Goal: Leave review/rating: Share an evaluation or opinion about a product, service, or content

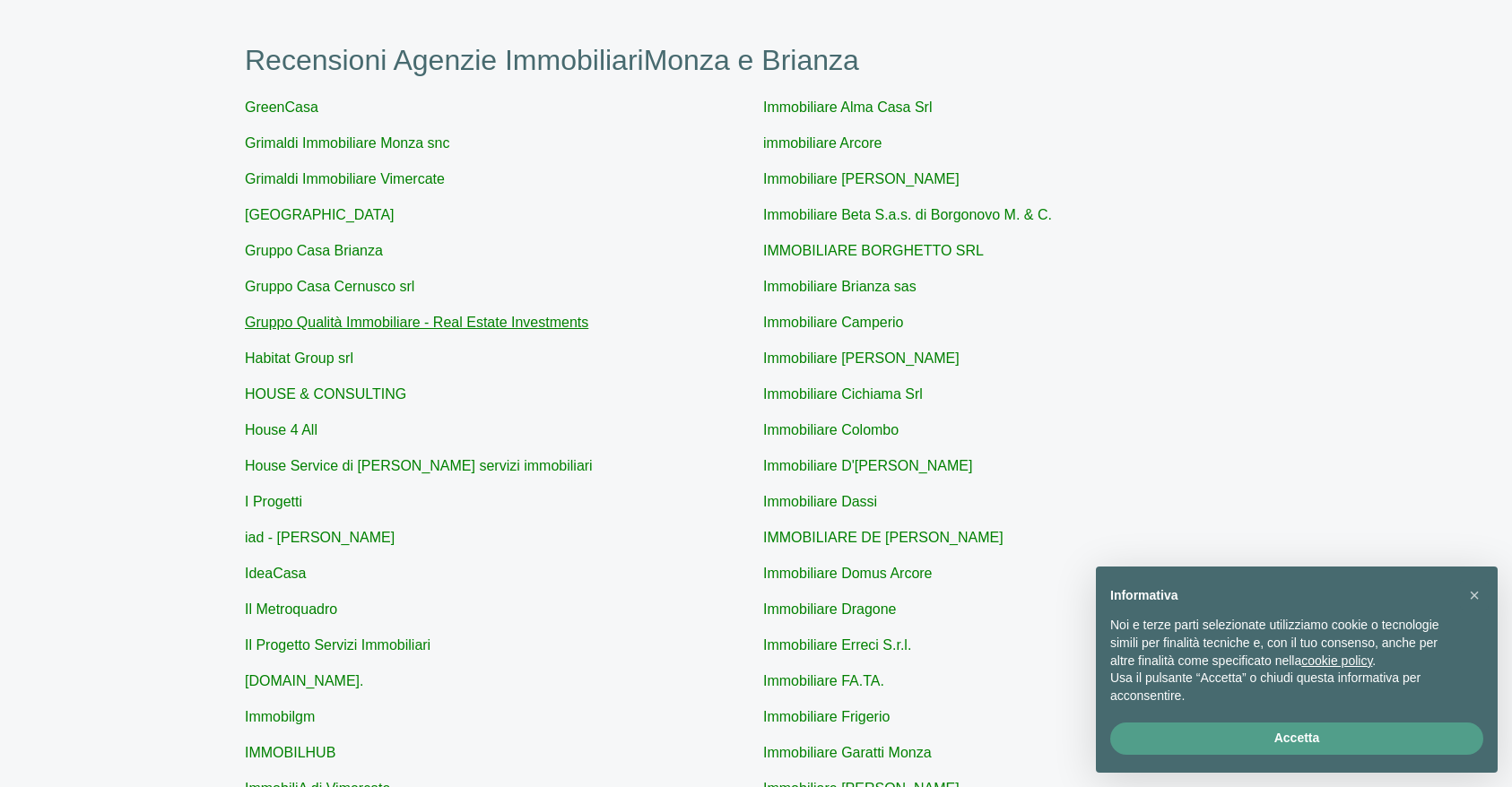
click at [379, 322] on link "Gruppo Qualità Immobiliare - Real Estate Investments" at bounding box center [416, 323] width 343 height 15
type input "Gruppo Qualità Immobiliare - Real Estate Investments"
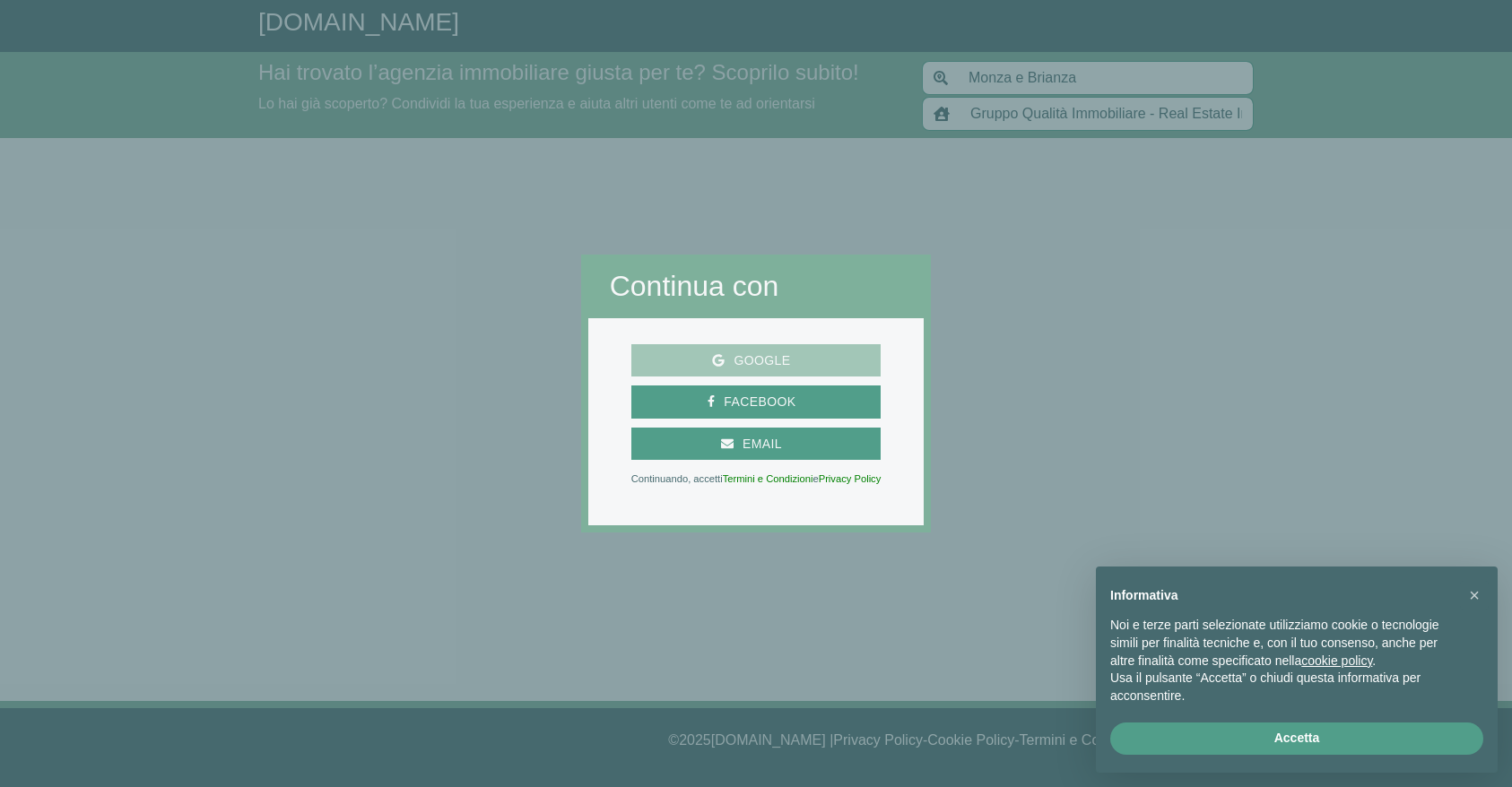
click at [770, 364] on span "Google" at bounding box center [761, 360] width 74 height 22
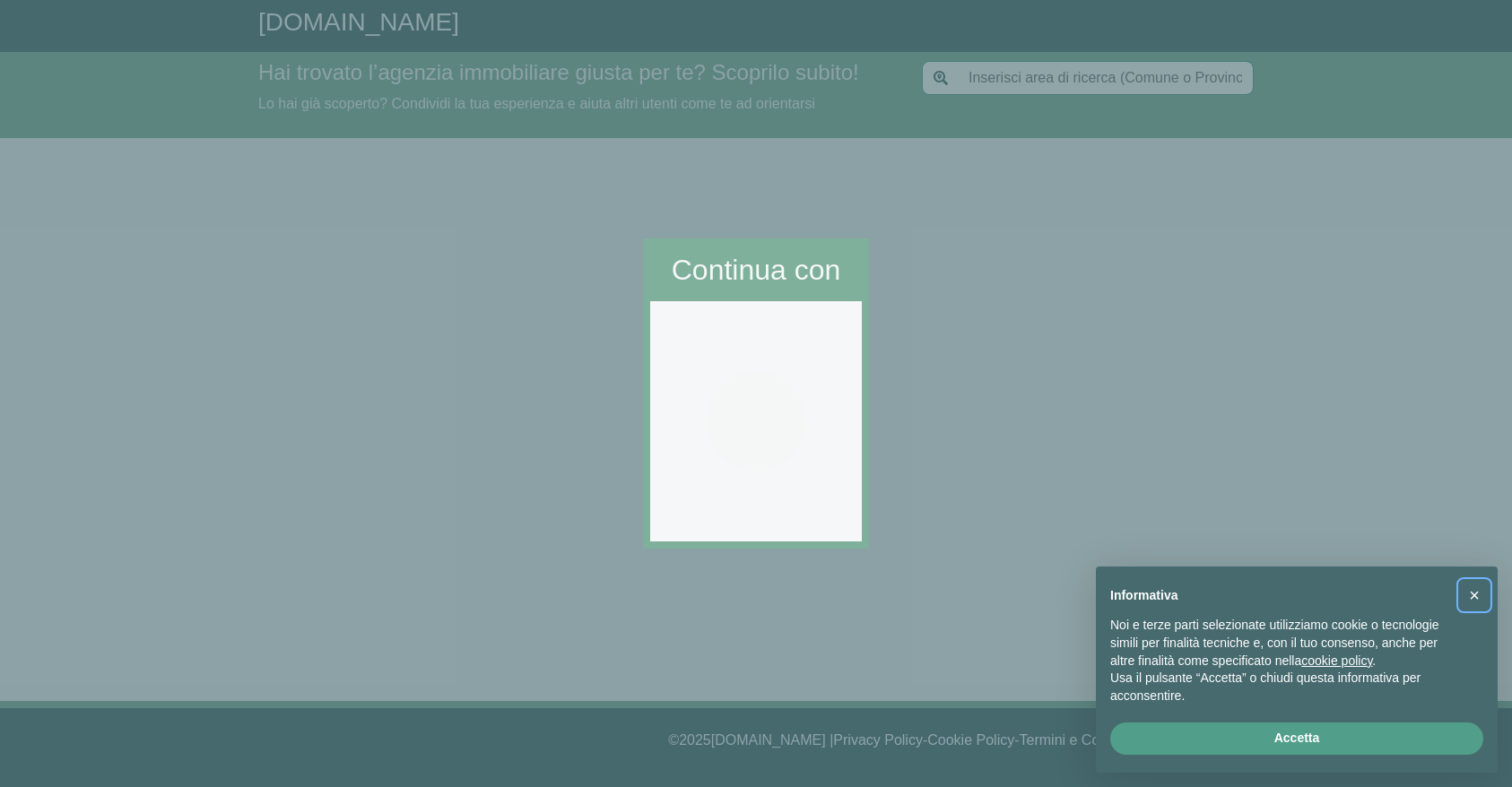
click at [1472, 598] on span "×" at bounding box center [1473, 595] width 11 height 19
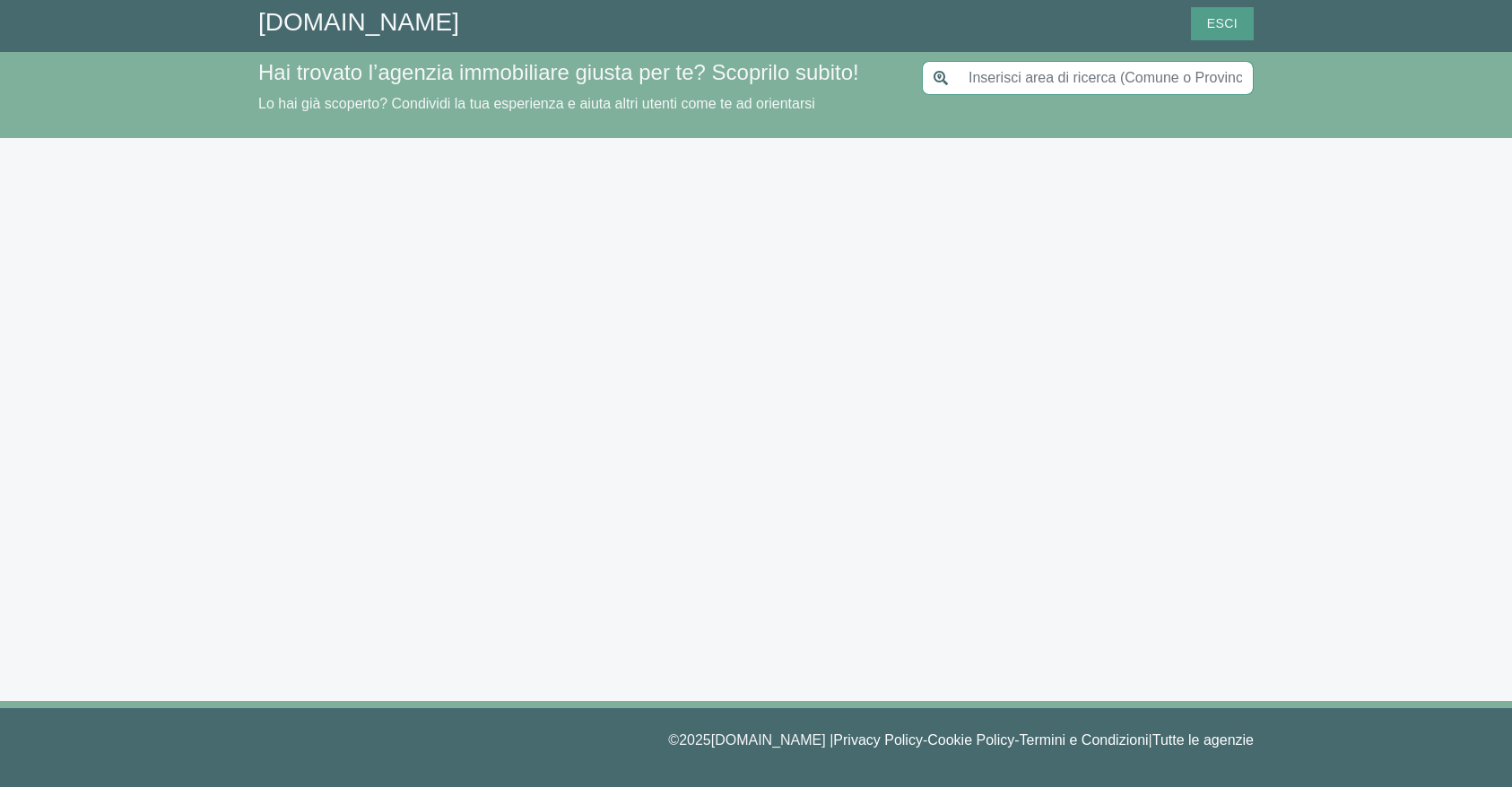
type input "Monza e Brianza"
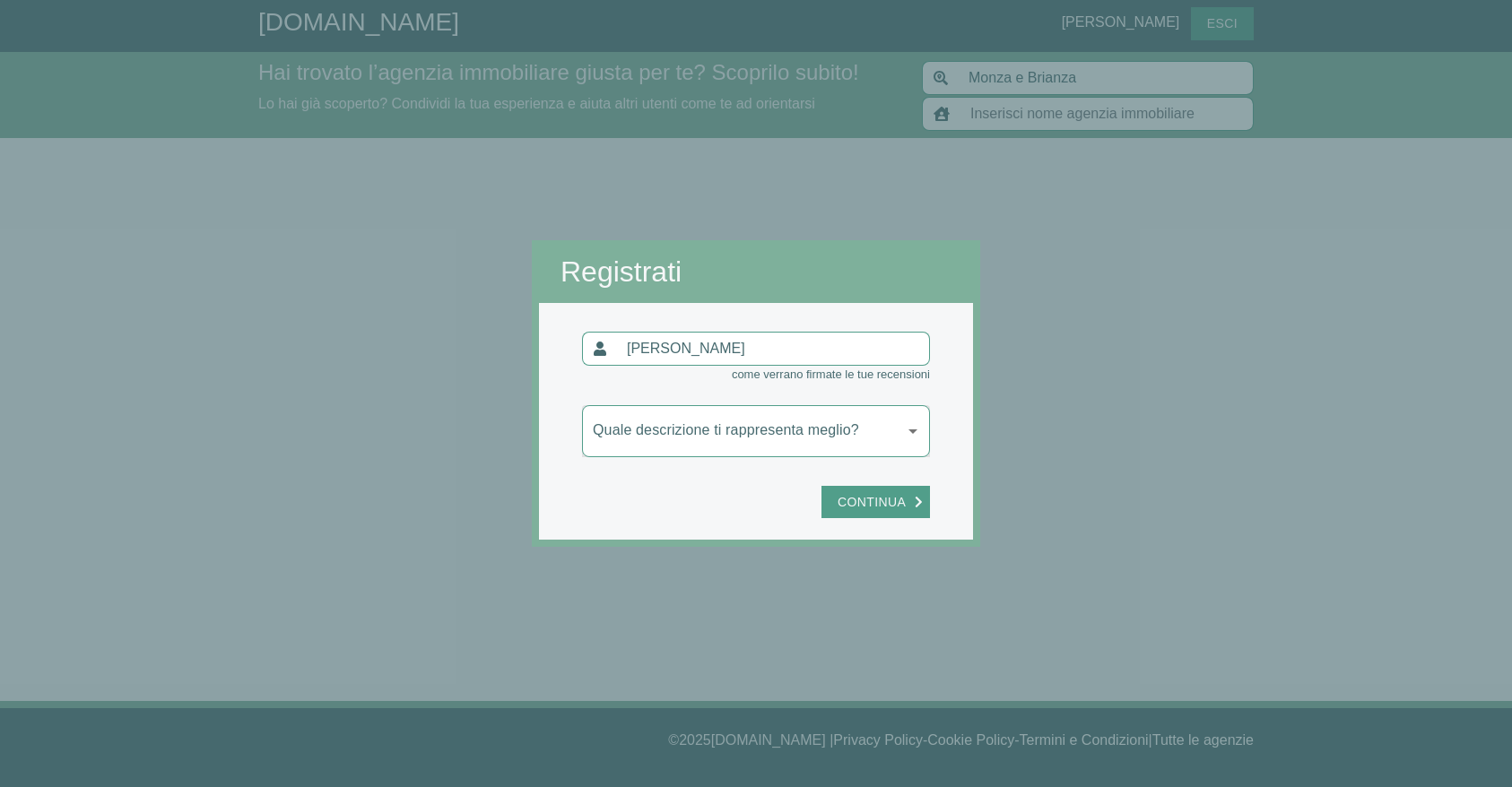
type input "Gruppo Qualità Immobiliare - Real Estate Investments"
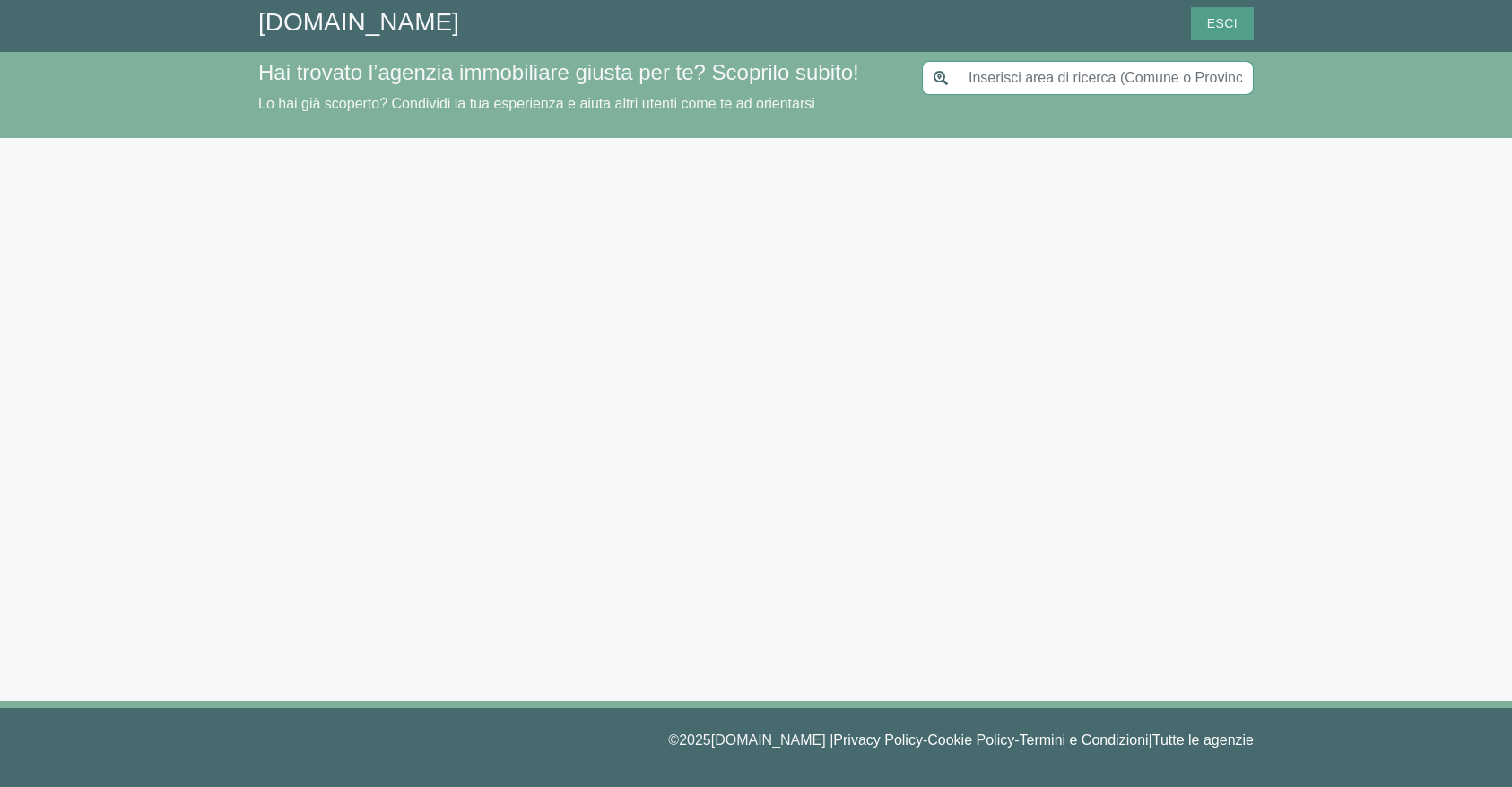
type input "Monza e Brianza"
